Goal: Check status: Check status

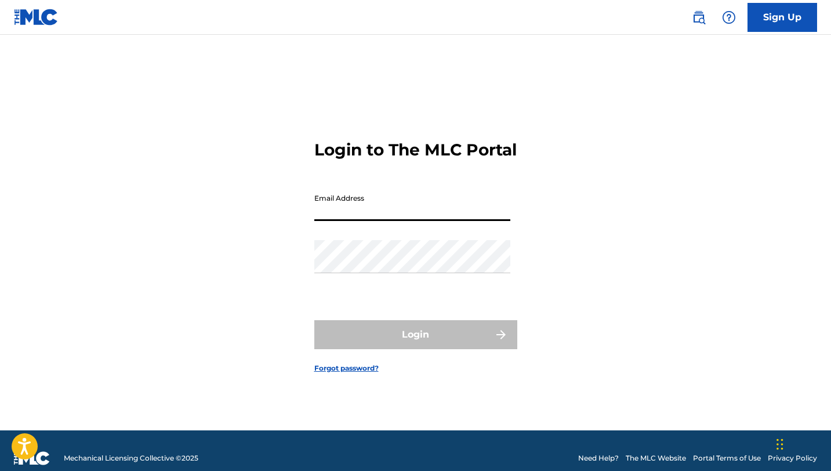
click at [457, 213] on input "Email Address" at bounding box center [412, 204] width 196 height 33
click at [447, 219] on input "[EMAIL_ADDRESS][DOMAIN_NAME]" at bounding box center [412, 204] width 196 height 33
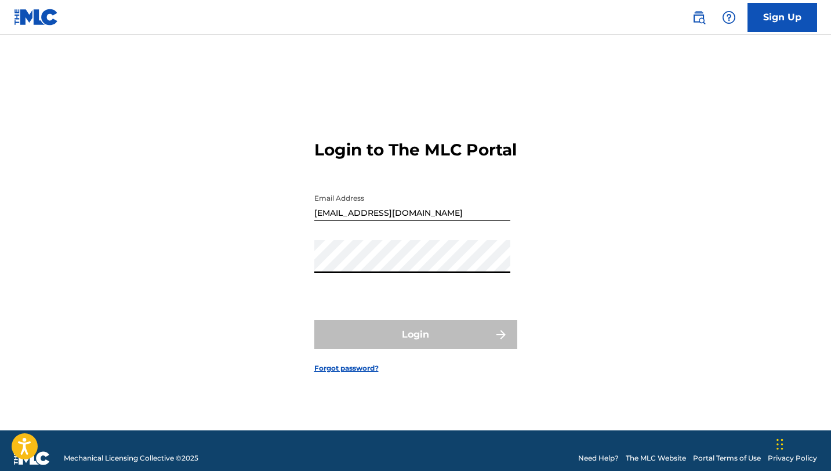
type input "[EMAIL_ADDRESS][DOMAIN_NAME]"
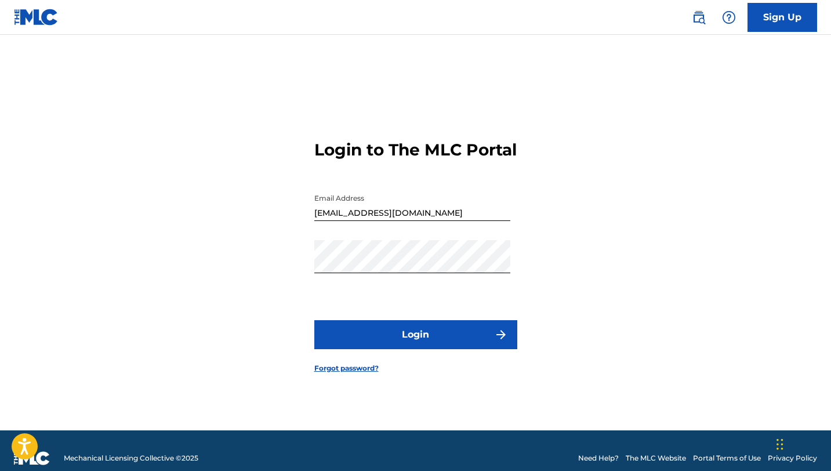
click at [403, 345] on button "Login" at bounding box center [415, 334] width 203 height 29
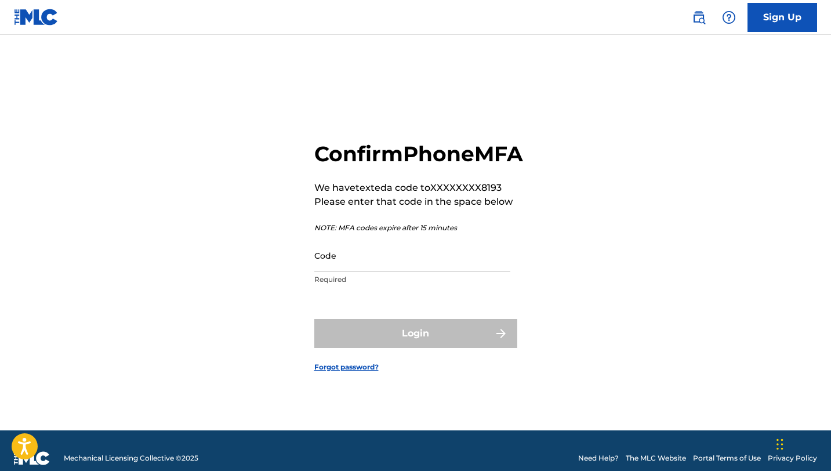
click at [396, 272] on input "Code" at bounding box center [412, 255] width 196 height 33
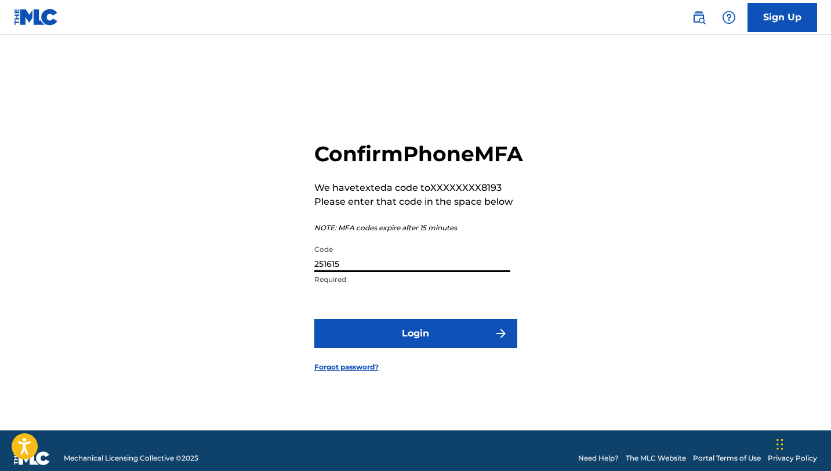
type input "251615"
click at [464, 327] on form "Confirm Phone MFA We have texted a code to XXXXXXXX8193 Please enter that code …" at bounding box center [415, 247] width 203 height 366
click at [464, 348] on button "Login" at bounding box center [415, 333] width 203 height 29
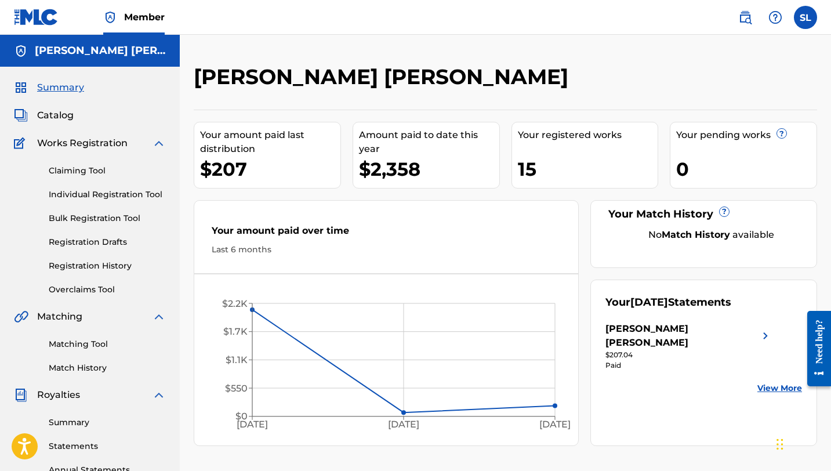
click at [774, 382] on link "View More" at bounding box center [779, 388] width 45 height 12
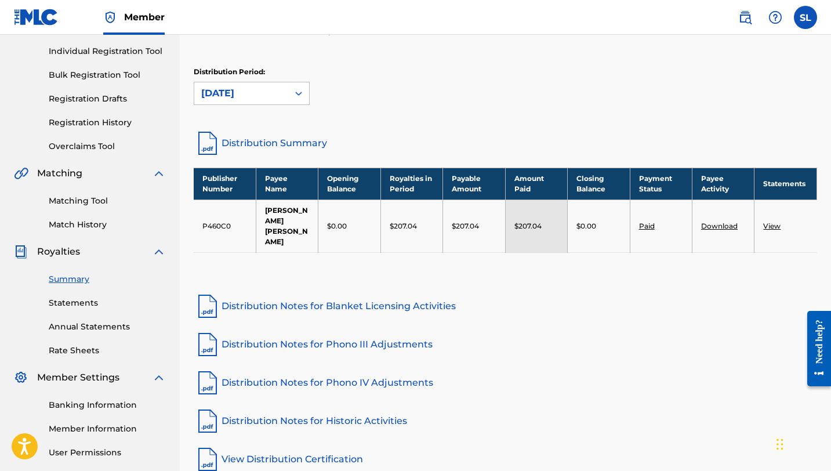
scroll to position [155, 0]
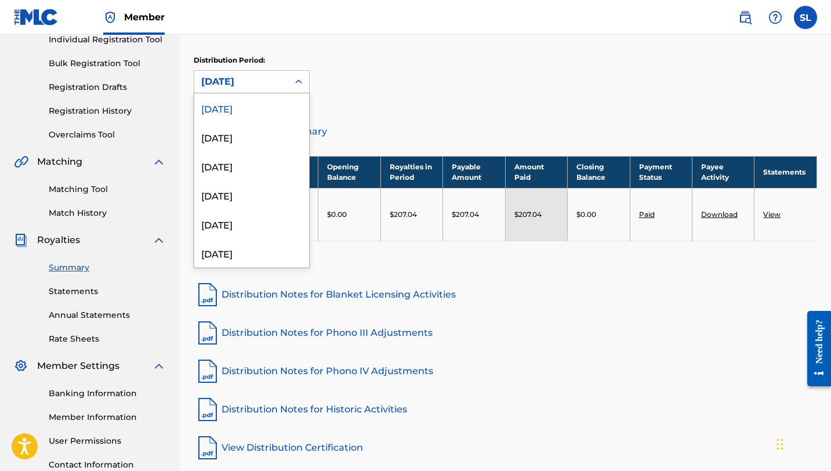
click at [303, 79] on icon at bounding box center [299, 82] width 12 height 12
click at [269, 132] on div "[DATE]" at bounding box center [251, 136] width 115 height 29
click at [300, 72] on div at bounding box center [298, 81] width 21 height 21
click at [253, 162] on div "[DATE]" at bounding box center [251, 165] width 115 height 29
click at [295, 79] on icon at bounding box center [299, 82] width 12 height 12
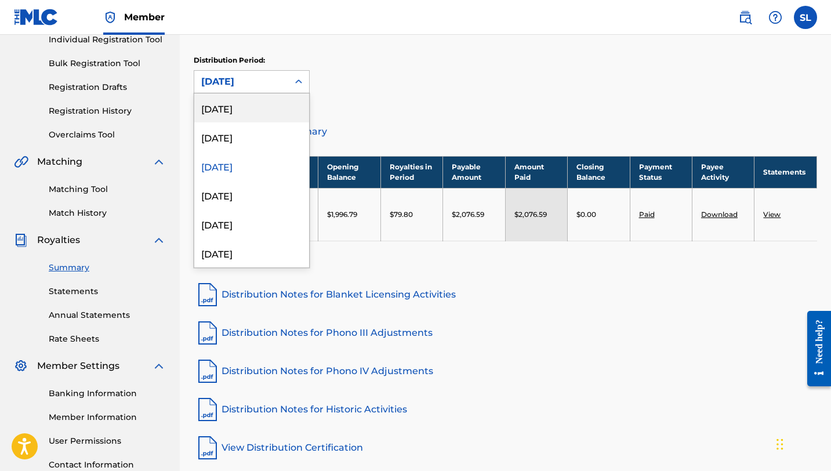
click at [275, 109] on div "[DATE]" at bounding box center [251, 107] width 115 height 29
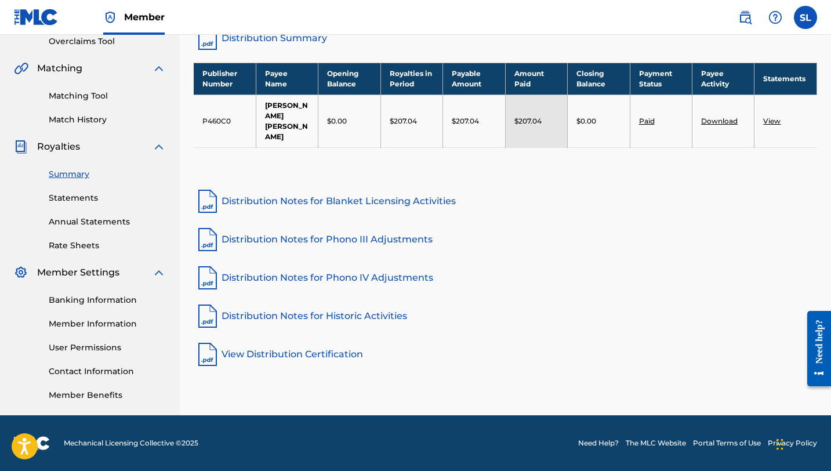
scroll to position [0, 0]
